Goal: Register for event/course

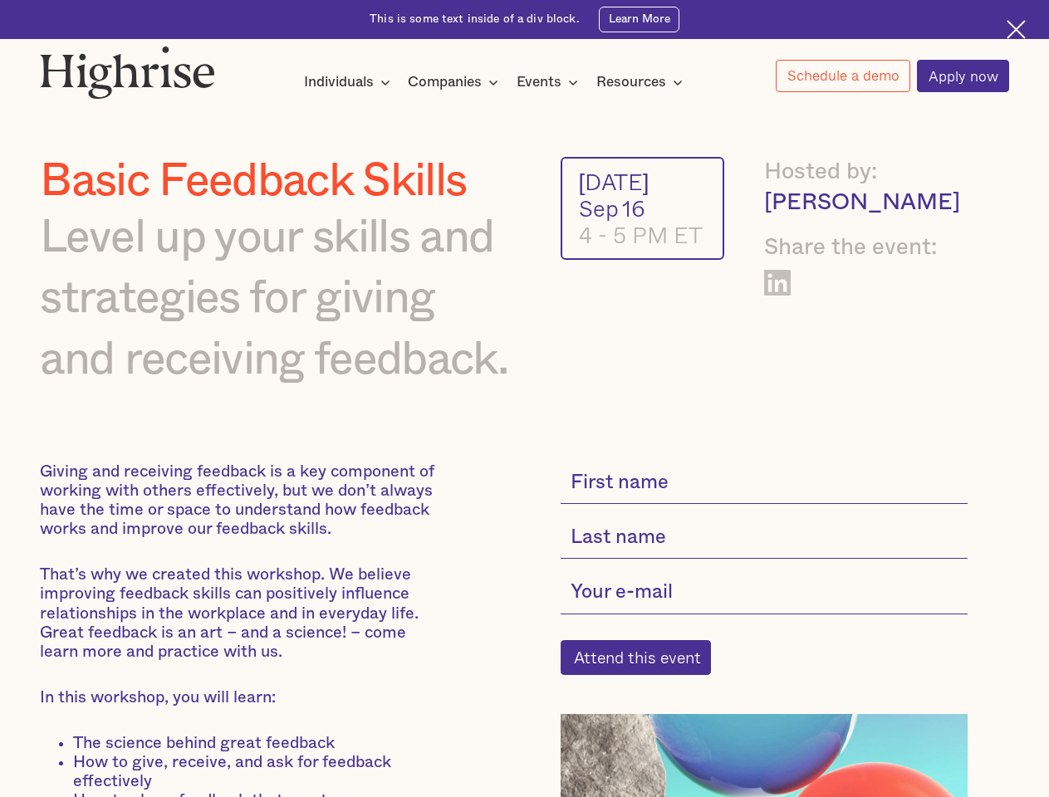
click at [129, 68] on img at bounding box center [127, 72] width 175 height 53
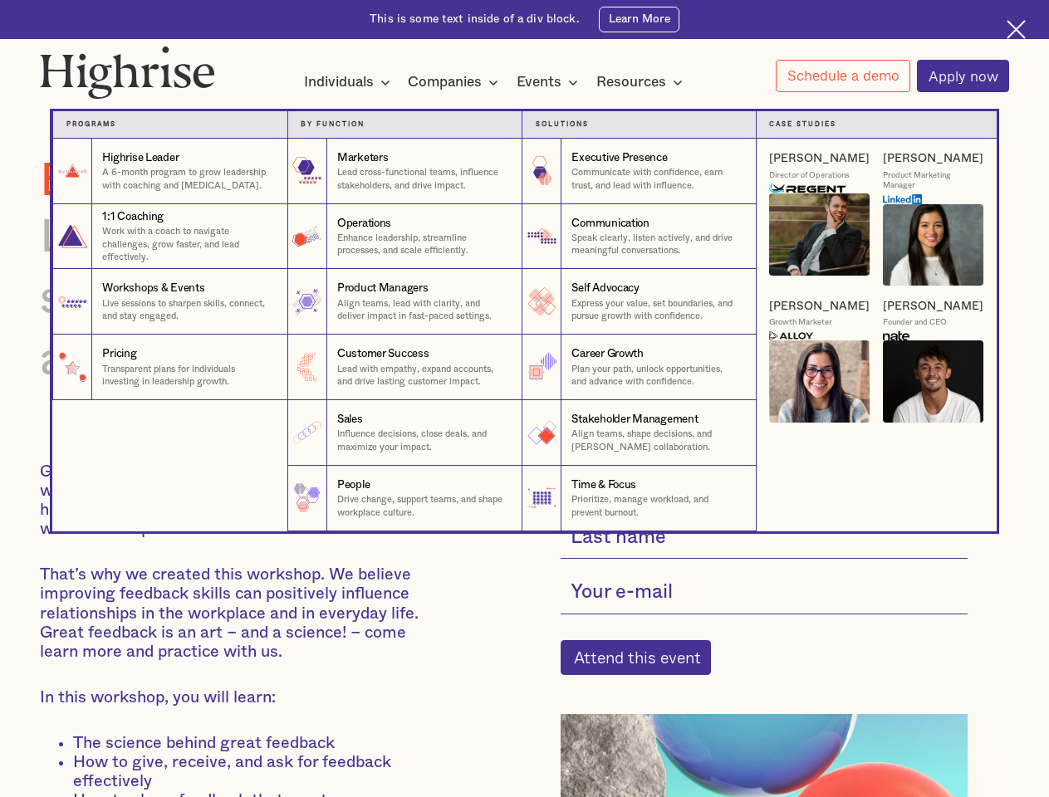
click at [347, 83] on div "Individuals" at bounding box center [339, 82] width 70 height 20
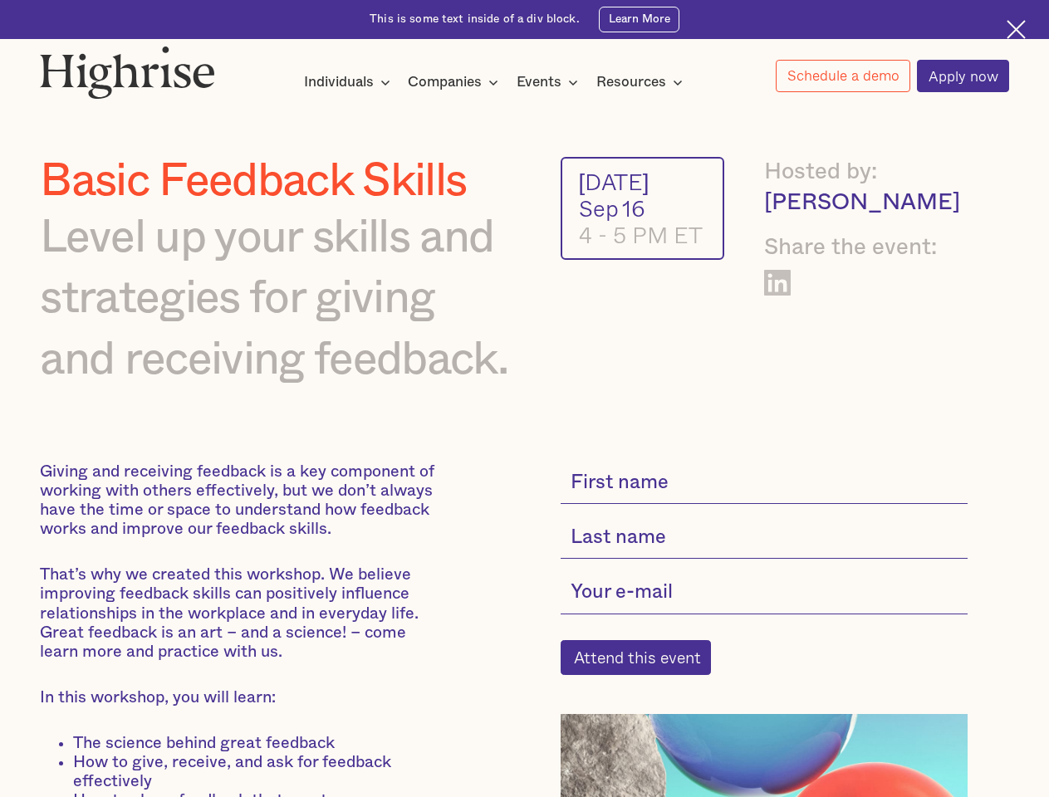
click at [456, 83] on div "Companies" at bounding box center [445, 82] width 74 height 20
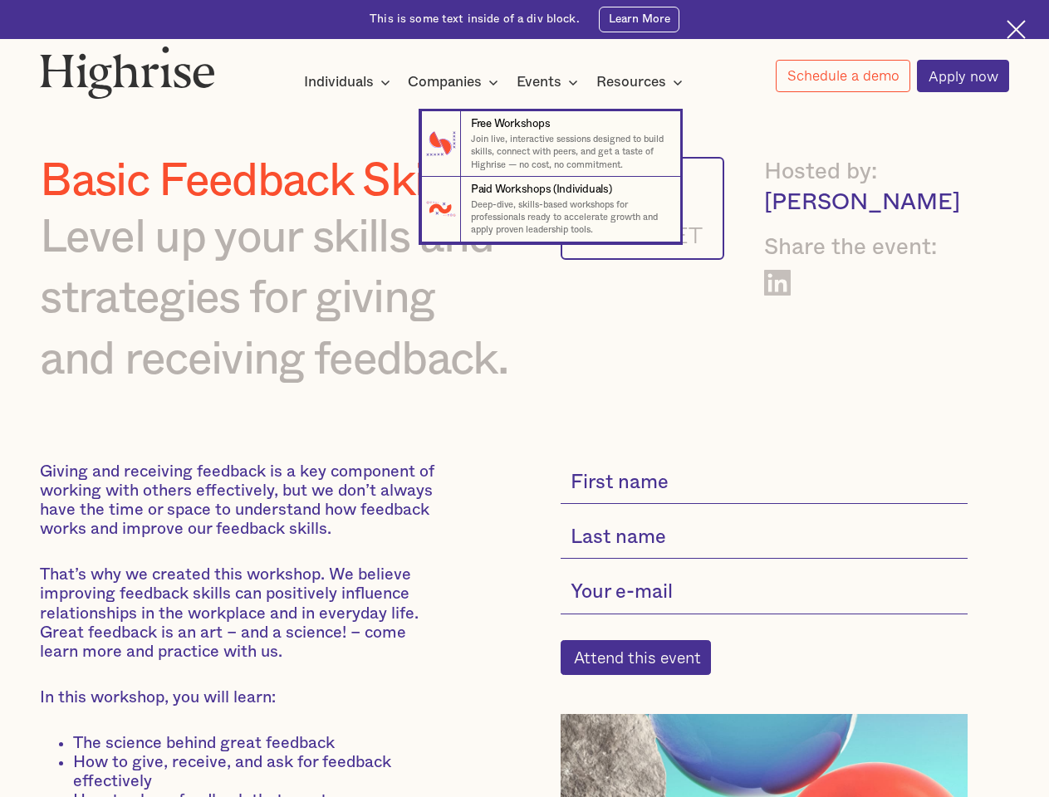
click at [552, 83] on div "Events" at bounding box center [539, 82] width 45 height 20
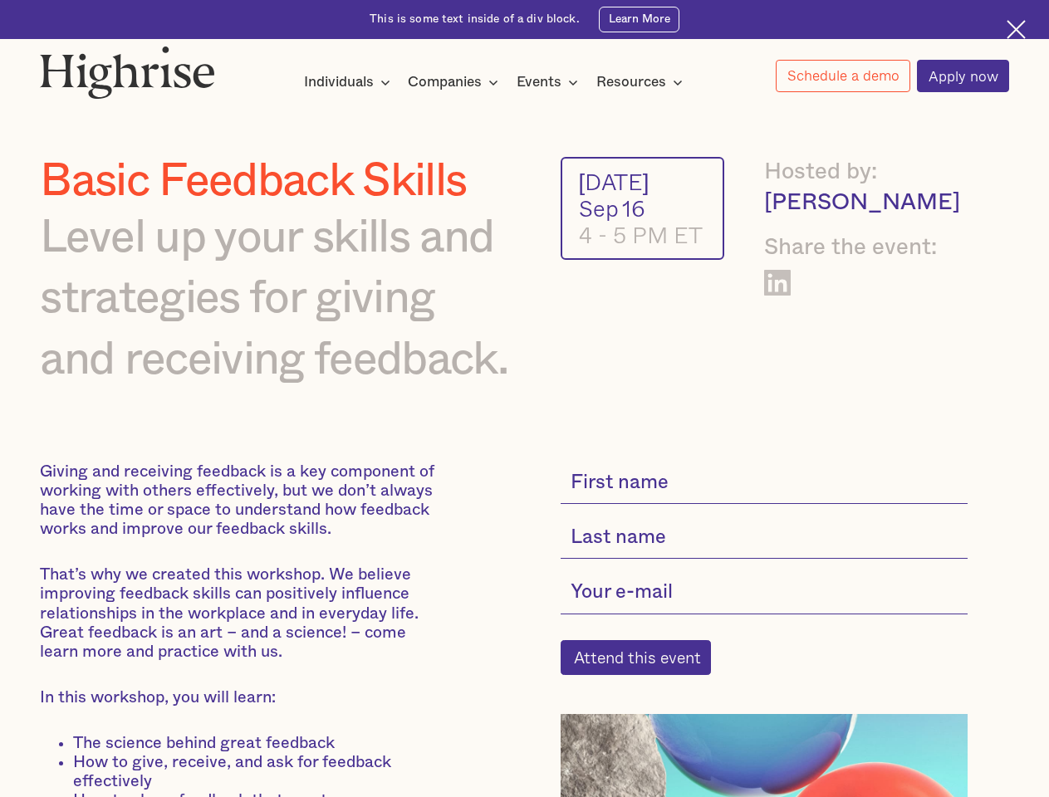
click at [645, 83] on div "Resources" at bounding box center [631, 82] width 70 height 20
click at [842, 76] on link "Schedule a demo" at bounding box center [843, 76] width 135 height 32
click at [0, 0] on div "Interested in a complimentary coaching session with one of our coaches? Share y…" at bounding box center [0, 0] width 0 height 0
